Goal: Task Accomplishment & Management: Check status

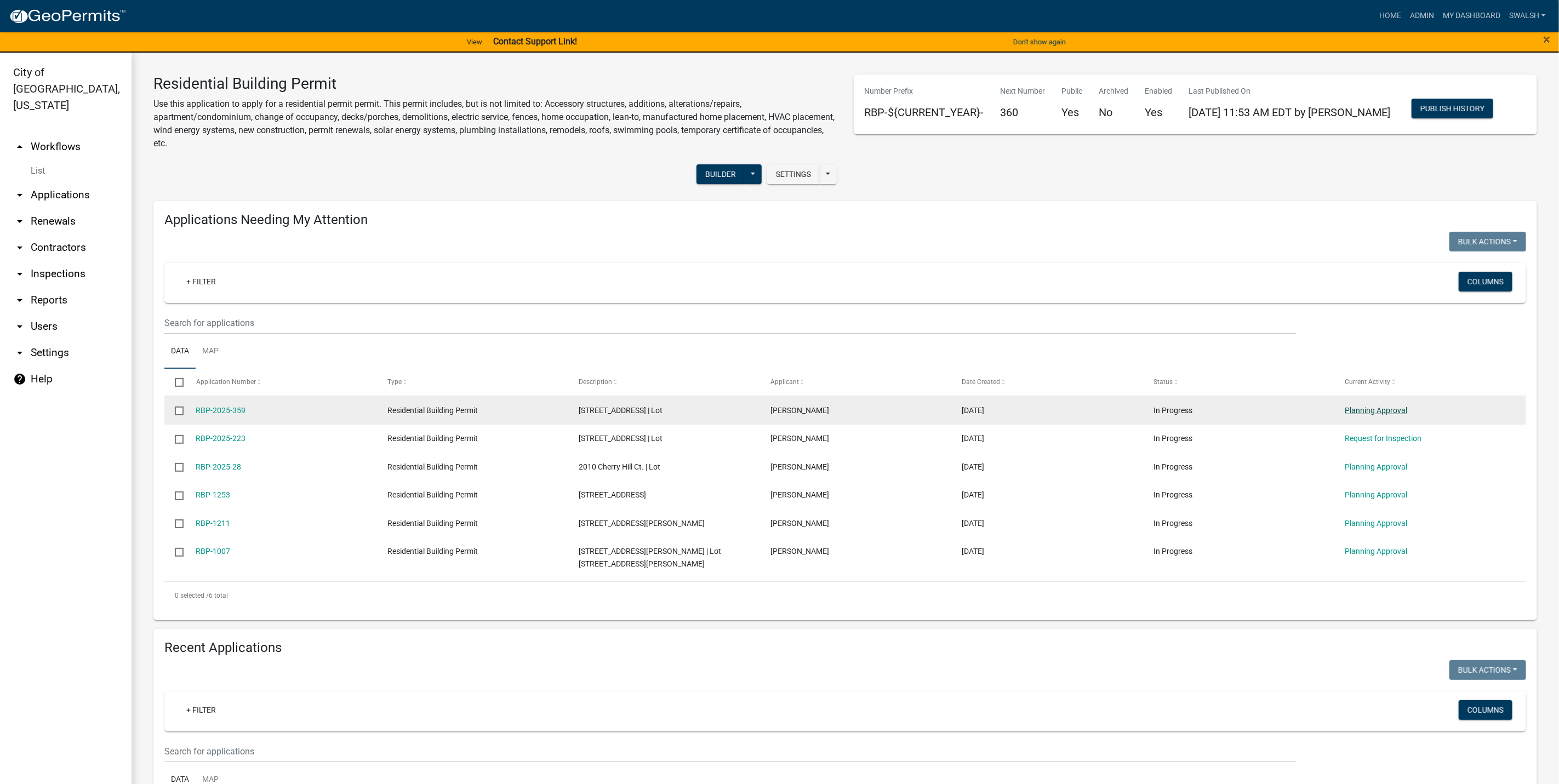
click at [1399, 408] on link "Planning Approval" at bounding box center [1376, 410] width 63 height 9
